Goal: Transaction & Acquisition: Subscribe to service/newsletter

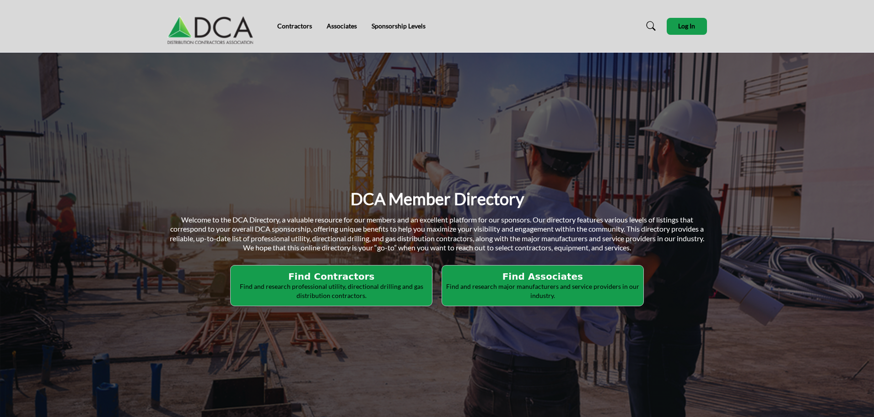
click at [360, 289] on p "Find and research professional utility, directional drilling and gas distributi…" at bounding box center [331, 291] width 196 height 18
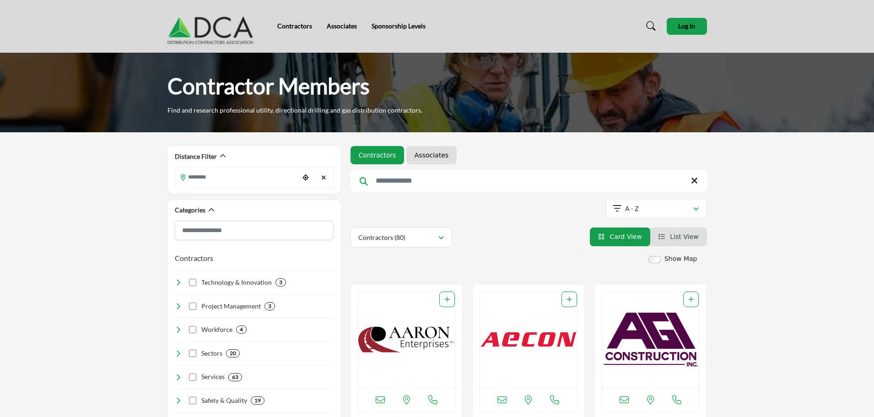
scroll to position [107, 0]
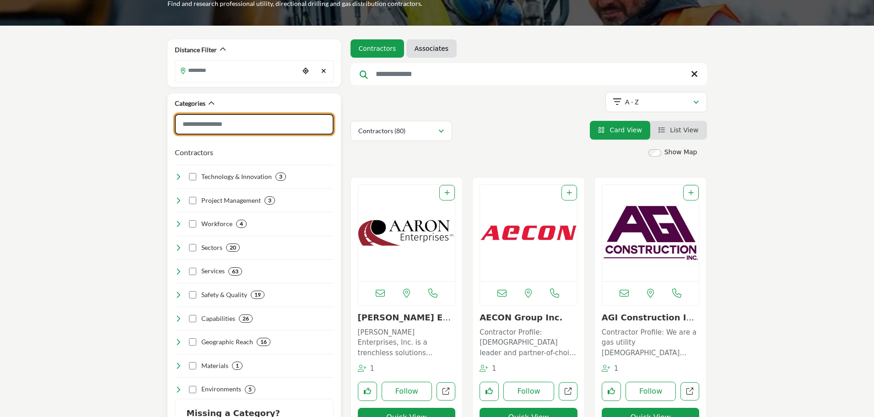
click at [229, 127] on input "Search Category" at bounding box center [254, 124] width 159 height 21
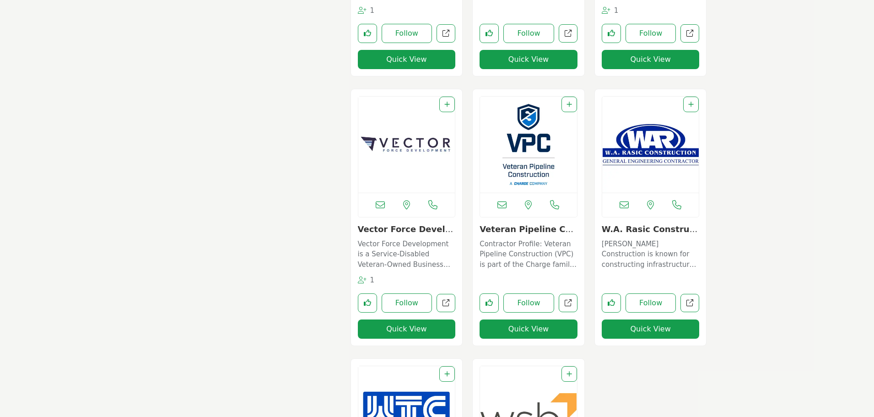
scroll to position [7444, 0]
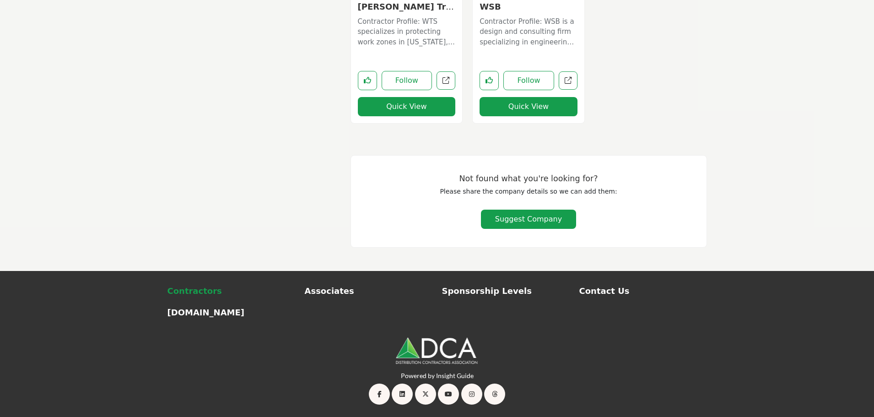
click at [202, 291] on p "Contractors" at bounding box center [231, 291] width 128 height 12
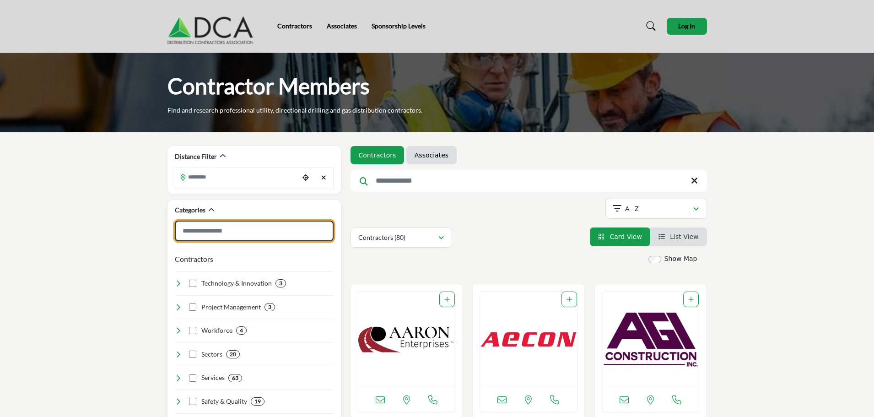
click at [280, 226] on input "Search Category" at bounding box center [254, 231] width 159 height 21
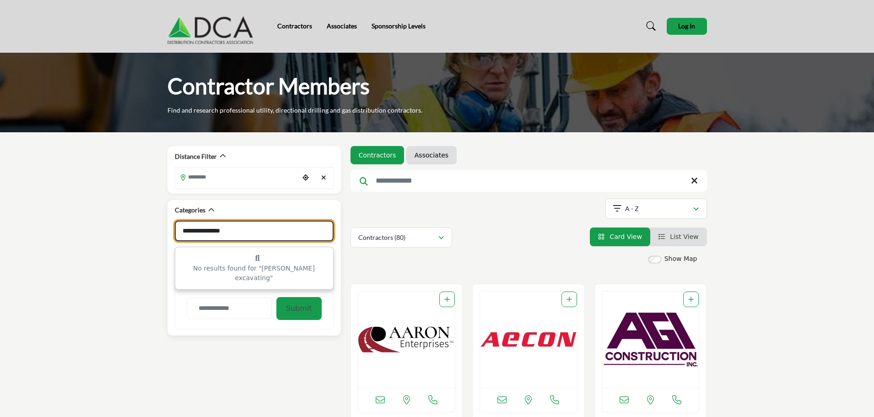
drag, startPoint x: 281, startPoint y: 257, endPoint x: 281, endPoint y: 265, distance: 8.2
click at [281, 263] on div "No results found for "jayne excavating"" at bounding box center [254, 268] width 158 height 42
click at [281, 265] on div "No results found for "jayne excavating"" at bounding box center [254, 268] width 158 height 42
click at [299, 236] on input "**********" at bounding box center [254, 231] width 159 height 21
type input "**********"
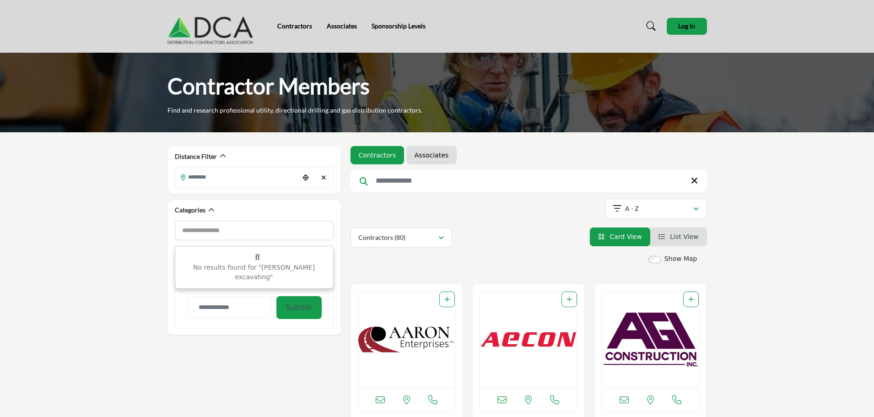
drag, startPoint x: 289, startPoint y: 23, endPoint x: 254, endPoint y: 25, distance: 34.3
click at [289, 23] on link "Contractors" at bounding box center [294, 26] width 35 height 8
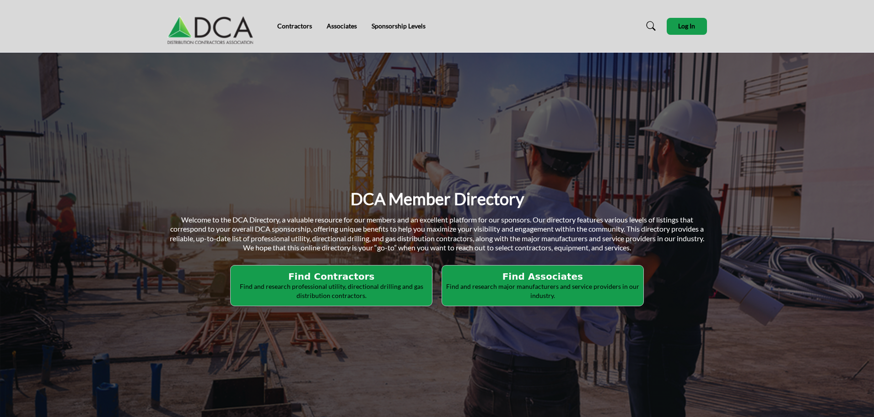
click at [543, 296] on p "Find and research major manufacturers and service providers in our industry." at bounding box center [543, 291] width 196 height 18
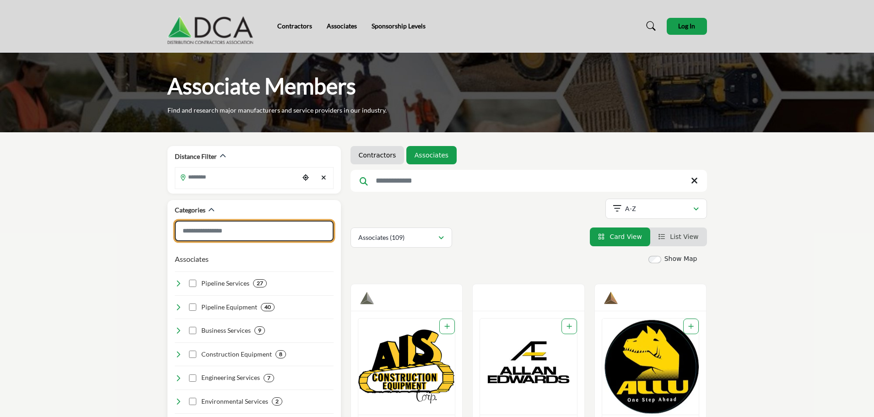
click at [258, 226] on input "Search Category" at bounding box center [254, 231] width 159 height 21
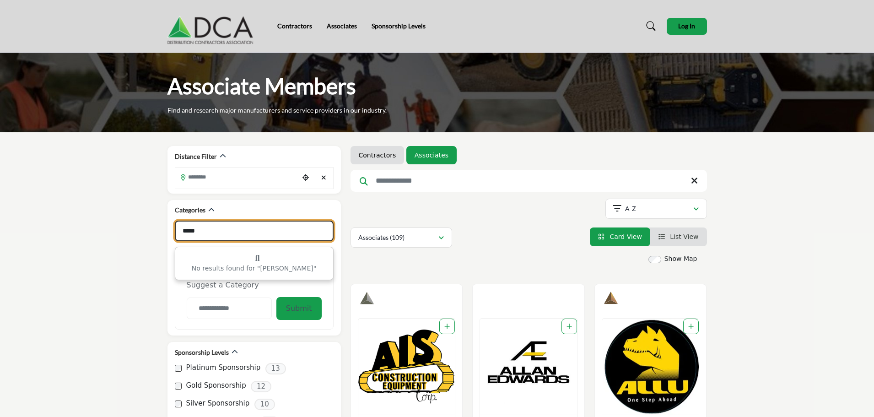
type input "*****"
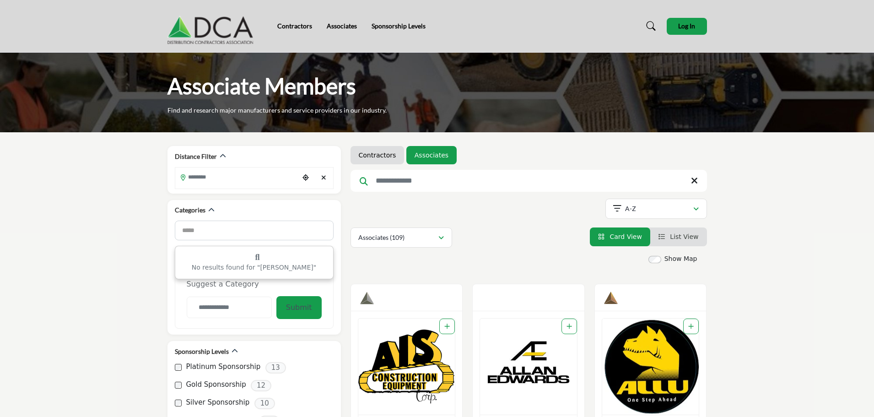
click at [512, 243] on div "Associates (109) All (140) Associates (109) Resources (11) Products" at bounding box center [528, 237] width 356 height 20
click at [238, 25] on img at bounding box center [212, 26] width 91 height 37
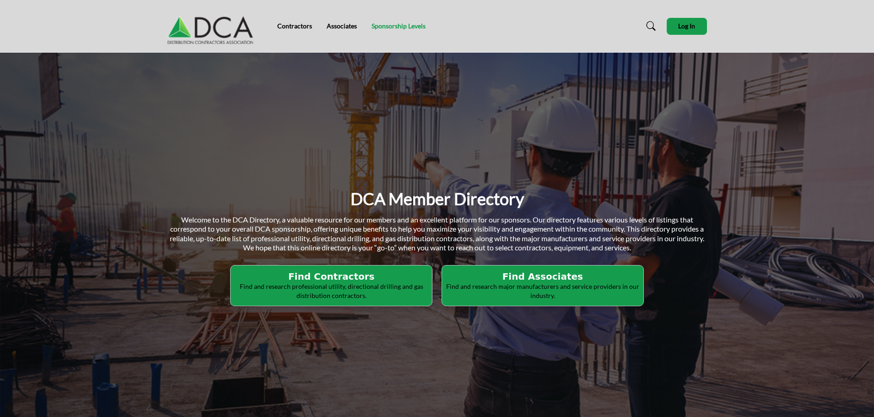
click at [404, 23] on link "Sponsorship Levels" at bounding box center [399, 26] width 54 height 8
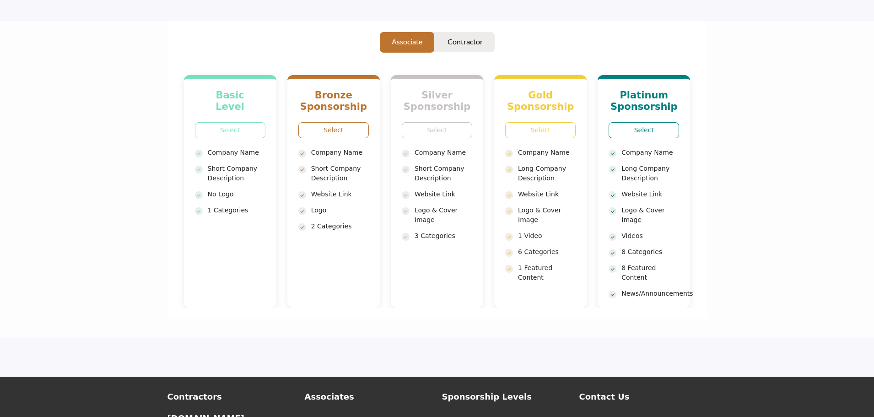
scroll to position [137, 0]
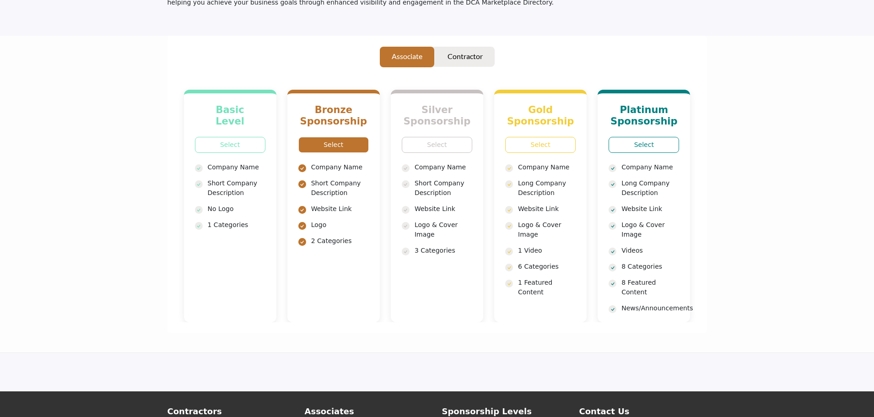
click at [330, 137] on link "Select" at bounding box center [333, 145] width 70 height 16
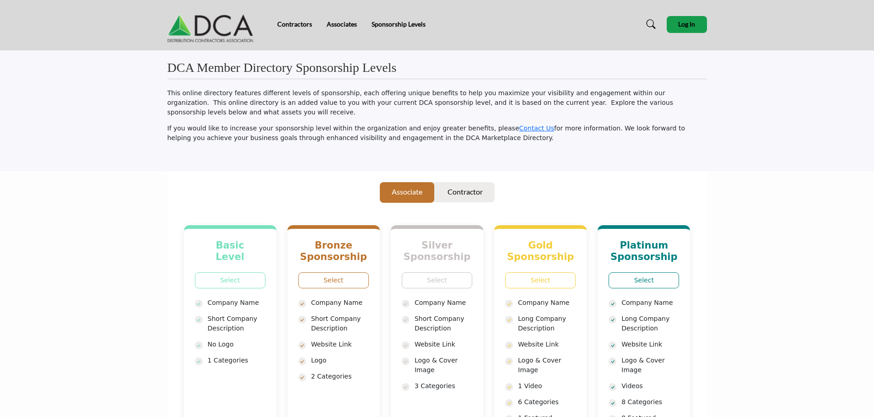
scroll to position [0, 0]
